Goal: Task Accomplishment & Management: Use online tool/utility

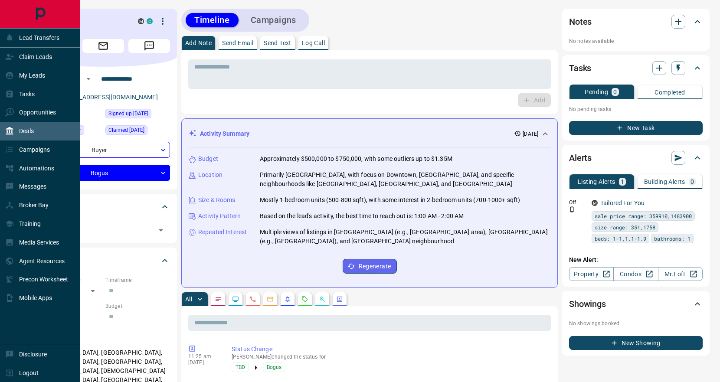
click at [25, 128] on p "Deals" at bounding box center [26, 131] width 15 height 7
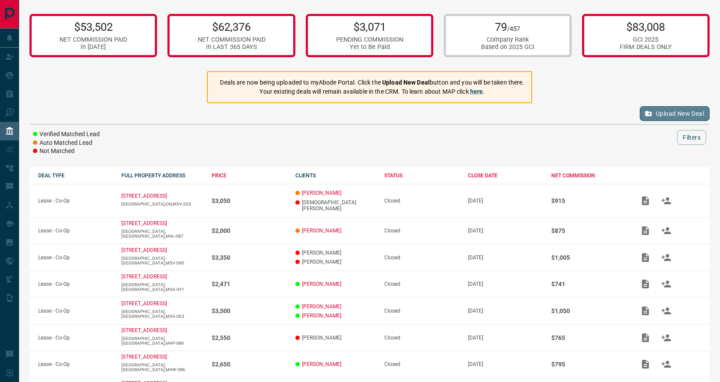
click at [677, 112] on button "Upload New Deal" at bounding box center [675, 113] width 70 height 15
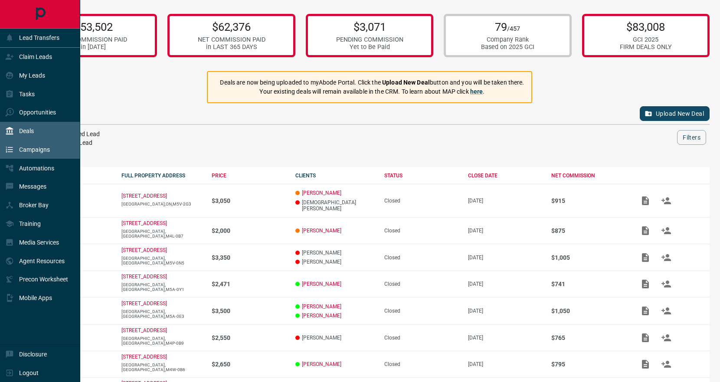
click at [40, 151] on p "Campaigns" at bounding box center [34, 149] width 31 height 7
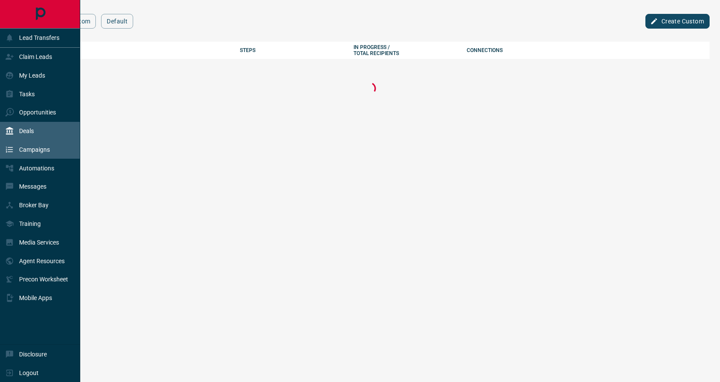
click at [44, 134] on div "Deals" at bounding box center [40, 131] width 80 height 19
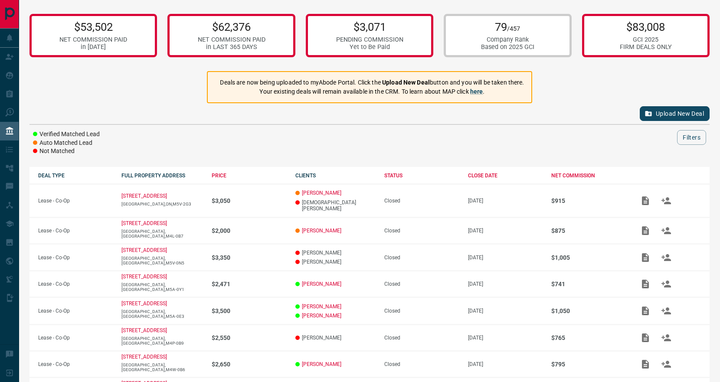
click at [355, 137] on div at bounding box center [396, 137] width 562 height 15
click at [655, 115] on button "Upload New Deal" at bounding box center [675, 113] width 70 height 15
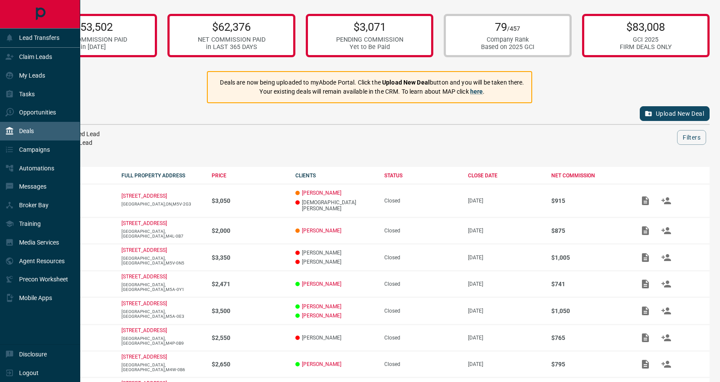
click at [16, 128] on div "Deals" at bounding box center [19, 131] width 29 height 14
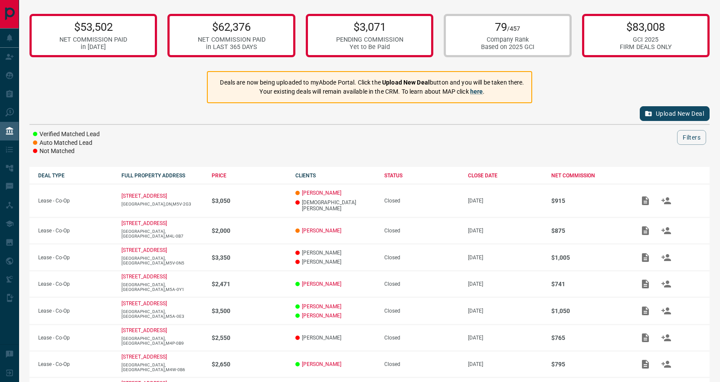
click at [144, 114] on div "Upload New Deal" at bounding box center [370, 113] width 680 height 21
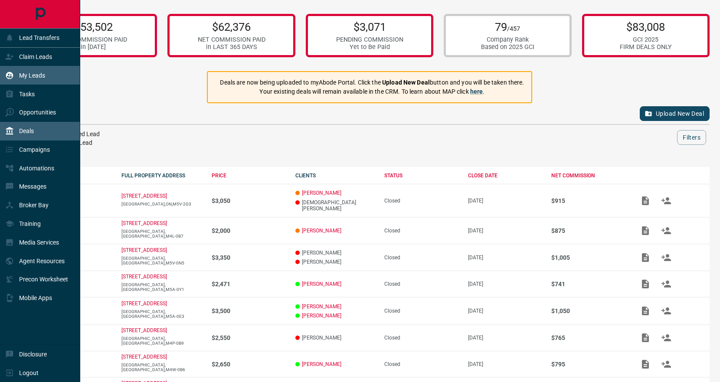
click at [26, 74] on p "My Leads" at bounding box center [32, 75] width 26 height 7
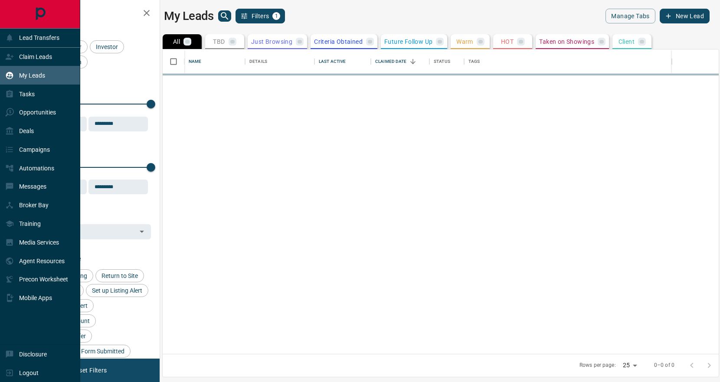
scroll to position [305, 556]
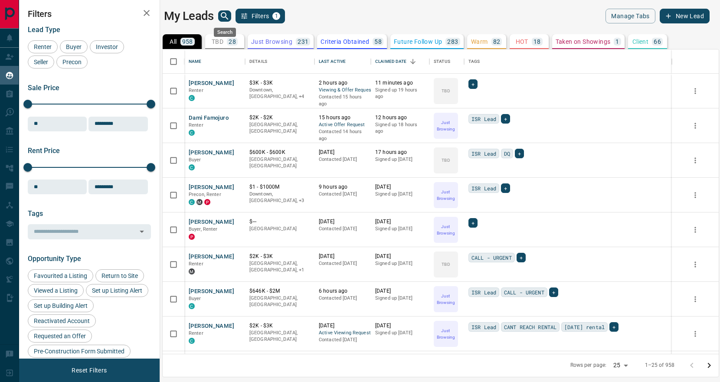
click at [223, 17] on icon "search button" at bounding box center [225, 16] width 10 height 10
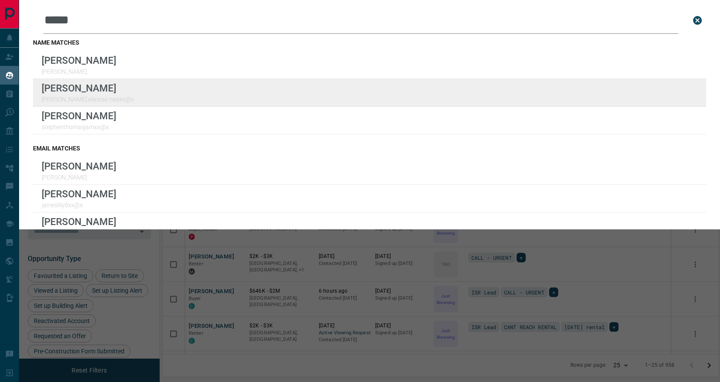
type input "*****"
click at [0, 0] on div "Lead Transfers Claim Leads My Leads Tasks Opportunities Deals Campaigns Automat…" at bounding box center [360, 185] width 720 height 371
